Goal: Navigation & Orientation: Find specific page/section

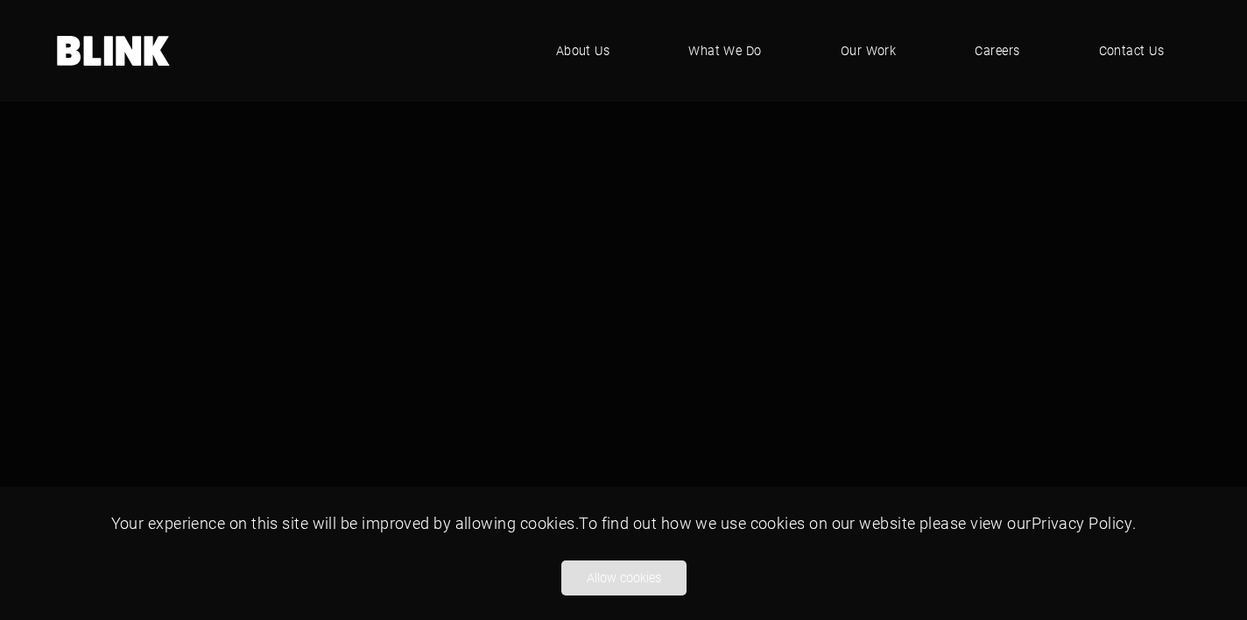
click at [645, 579] on button "Allow cookies" at bounding box center [623, 578] width 125 height 35
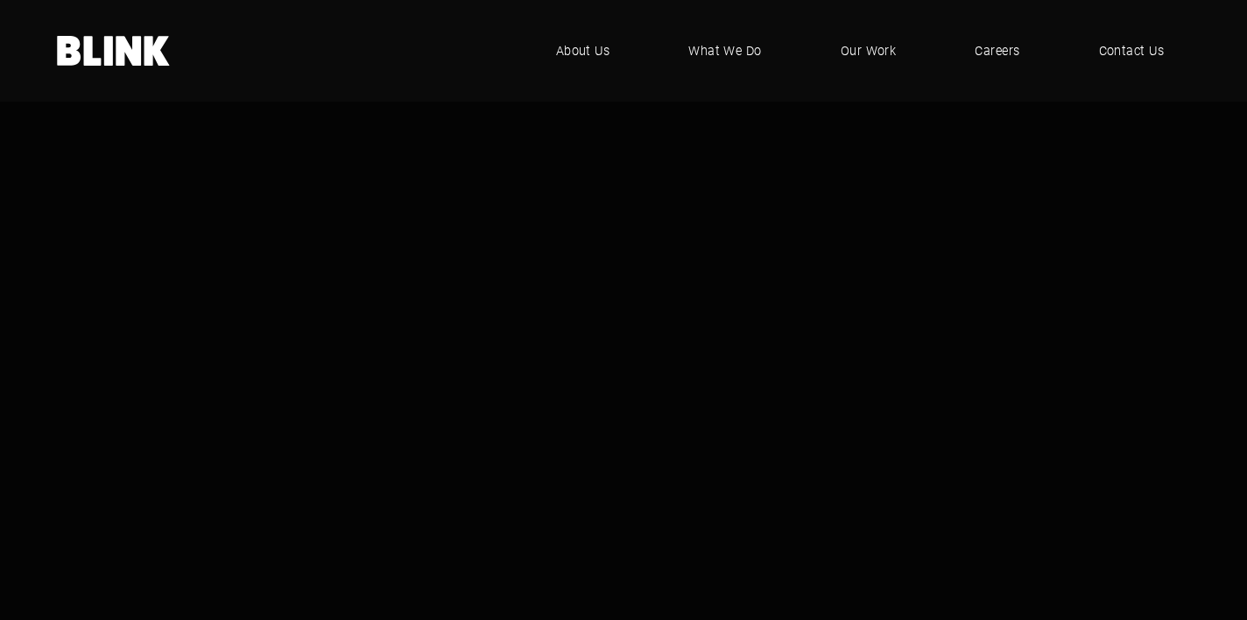
click at [751, 421] on video "1 of 1" at bounding box center [623, 351] width 1247 height 702
click at [744, 45] on span "What We Do" at bounding box center [724, 50] width 74 height 19
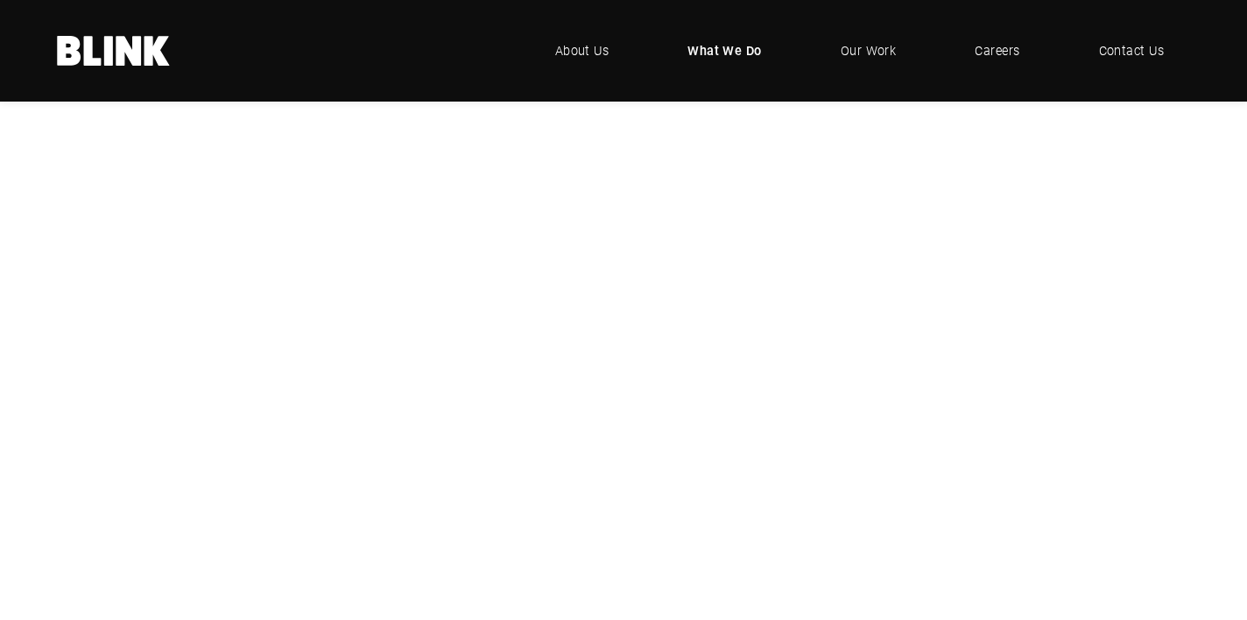
scroll to position [325, 0]
drag, startPoint x: 645, startPoint y: 346, endPoint x: 243, endPoint y: 475, distance: 422.1
click at [0, 0] on div "Studio & Location Photography Studio & Location Photography Product Photography…" at bounding box center [0, 0] width 0 height 0
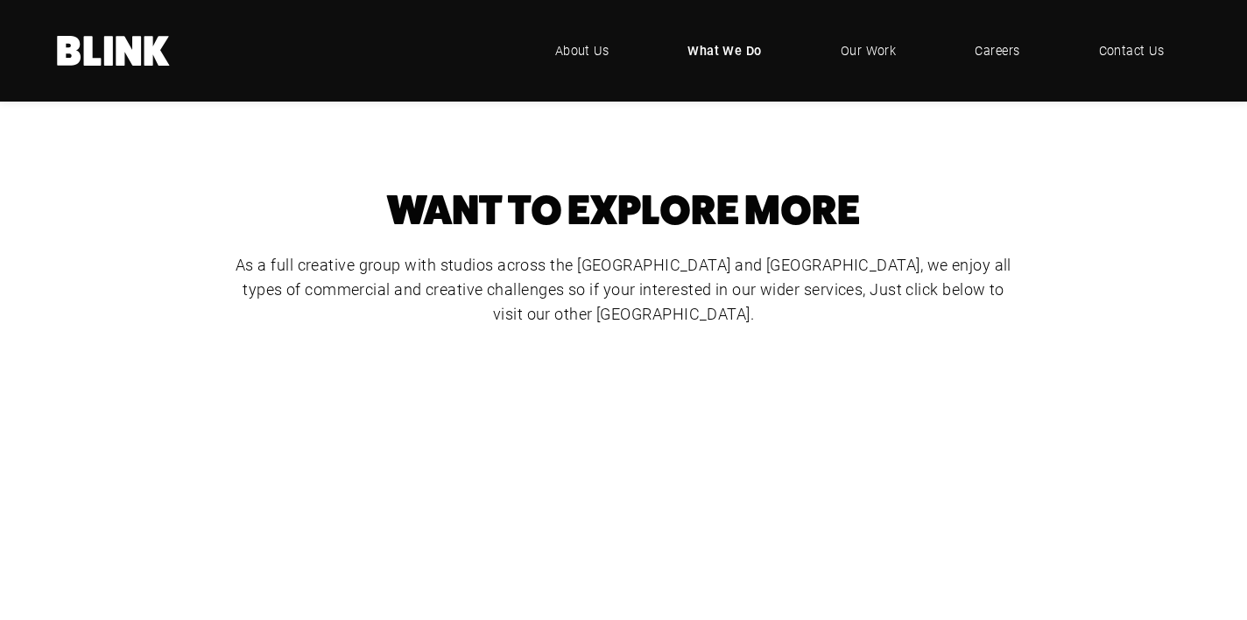
scroll to position [808, 0]
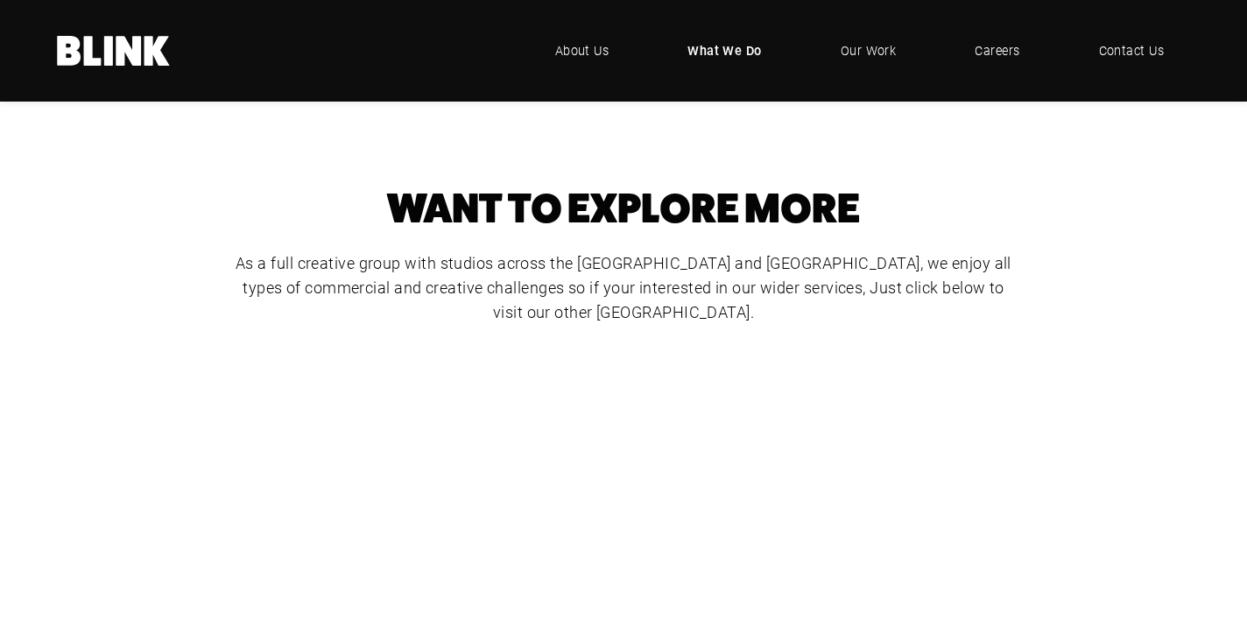
click at [0, 0] on div "CGI" at bounding box center [0, 0] width 0 height 0
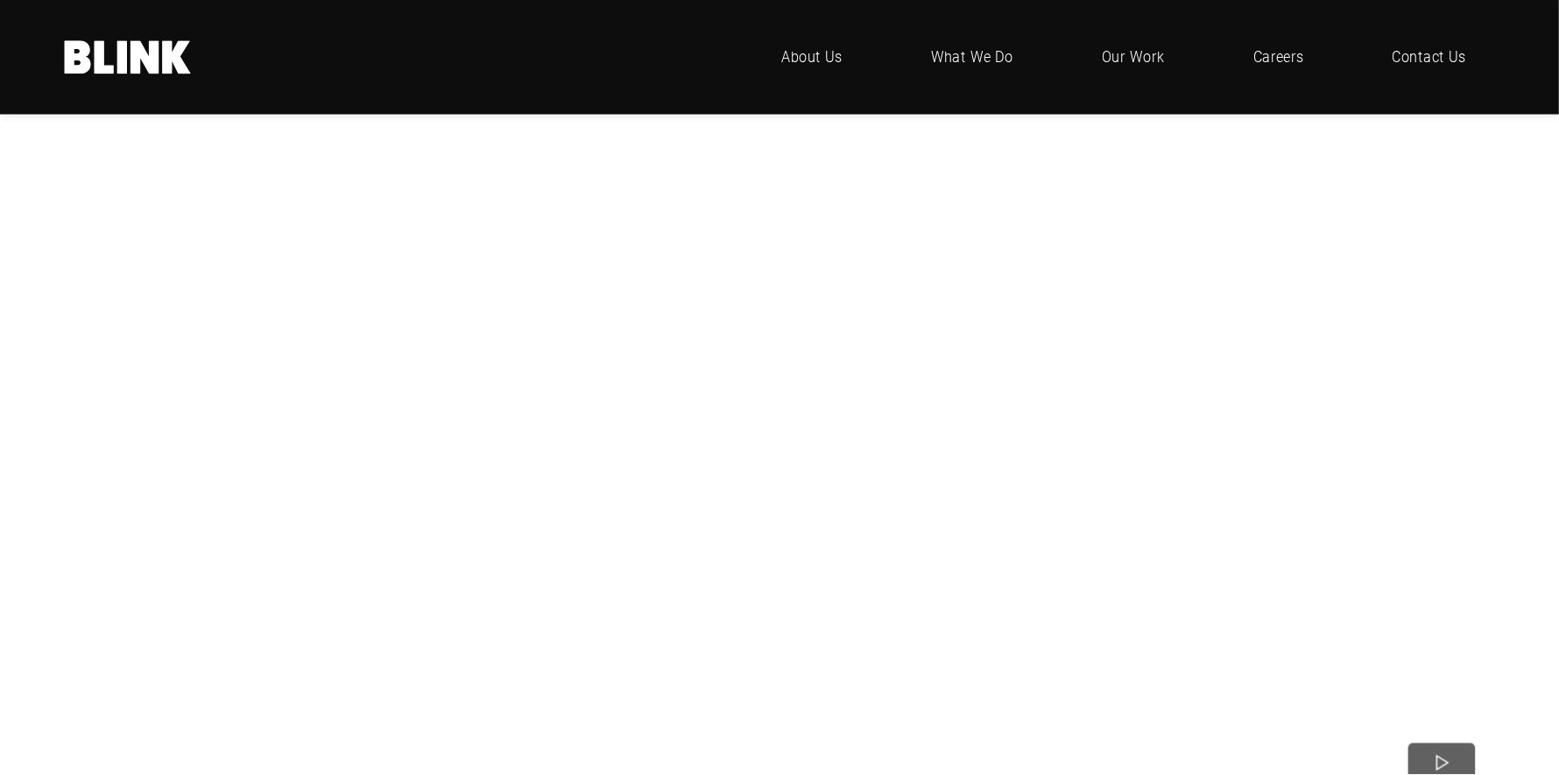
scroll to position [333, 700]
